Goal: Transaction & Acquisition: Purchase product/service

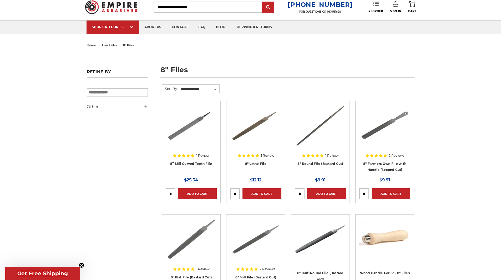
scroll to position [79, 0]
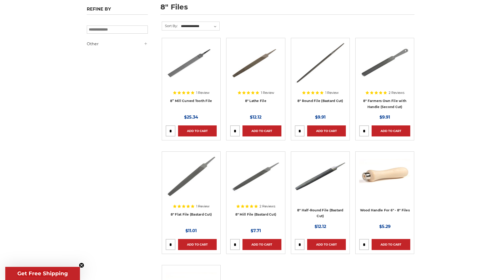
click at [258, 174] on img at bounding box center [255, 177] width 51 height 42
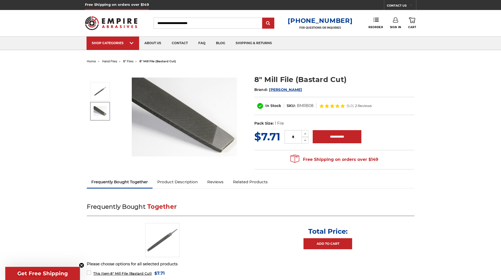
click at [103, 114] on img at bounding box center [100, 111] width 13 height 10
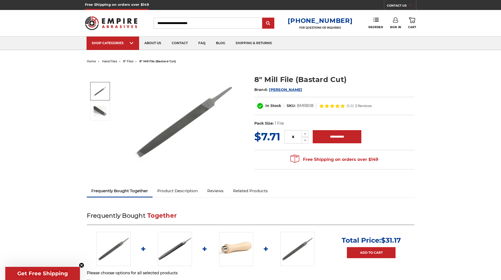
click at [102, 89] on img at bounding box center [100, 91] width 13 height 13
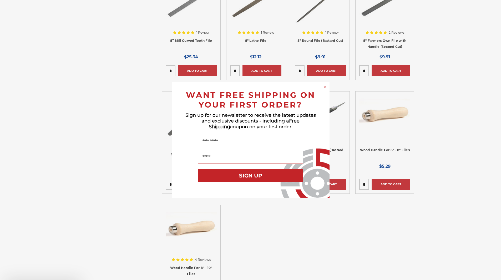
scroll to position [158, 0]
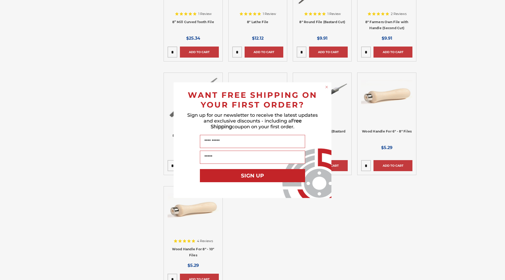
click at [328, 87] on circle "Close dialog" at bounding box center [326, 86] width 5 height 5
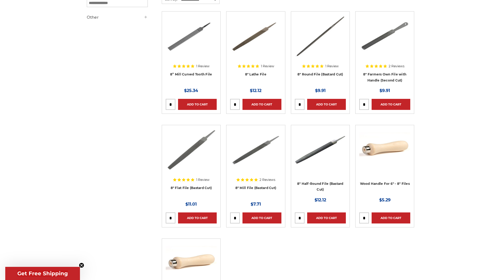
scroll to position [105, 0]
click at [376, 41] on img at bounding box center [384, 37] width 51 height 42
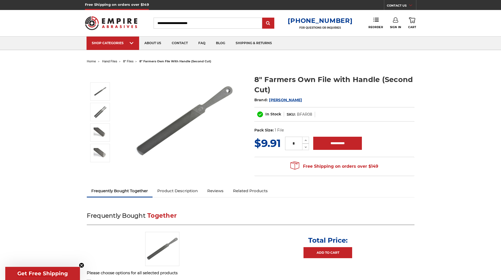
click at [171, 132] on img at bounding box center [184, 121] width 105 height 105
